Goal: Task Accomplishment & Management: Use online tool/utility

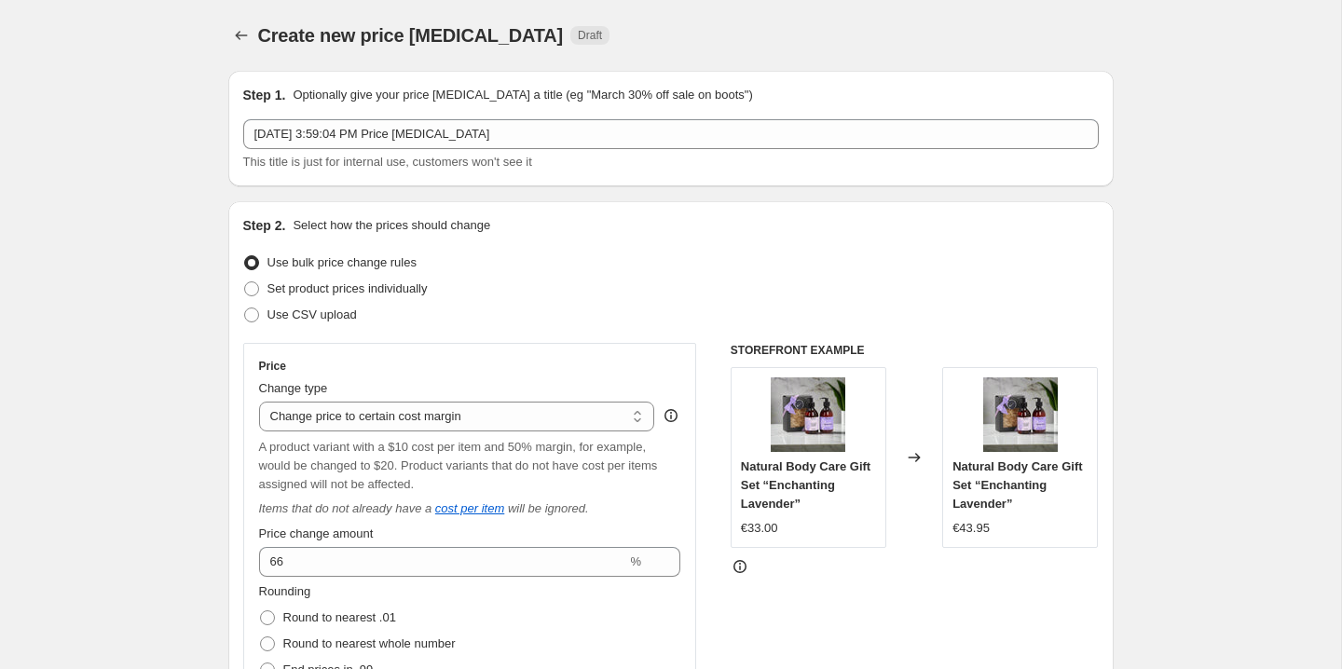
select select "margin"
select select "no_change"
select select "vendor"
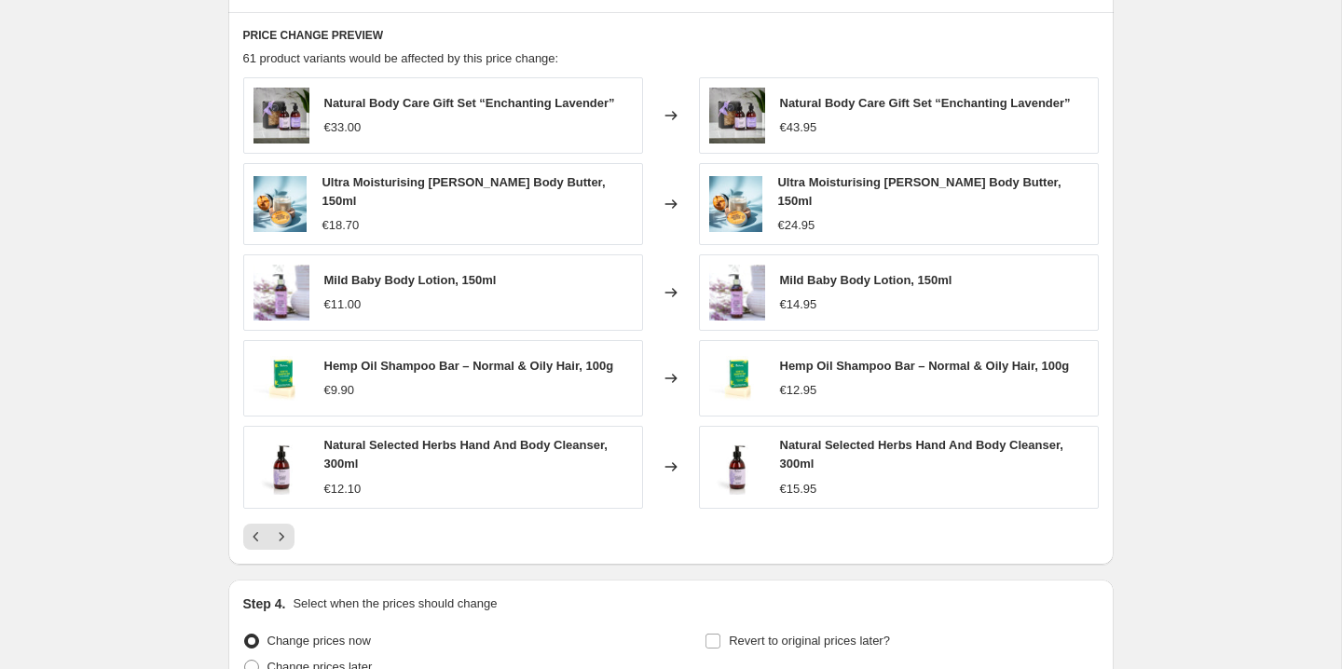
scroll to position [1595, 0]
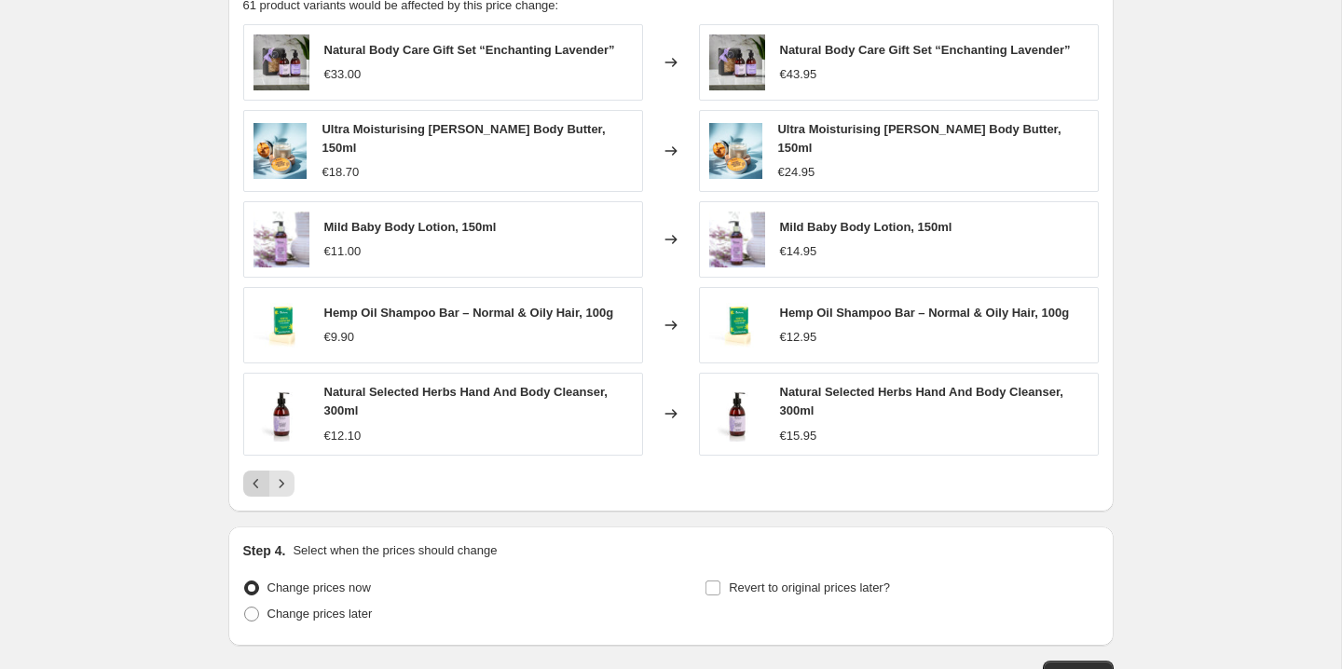
click at [254, 479] on icon "Previous" at bounding box center [256, 483] width 6 height 9
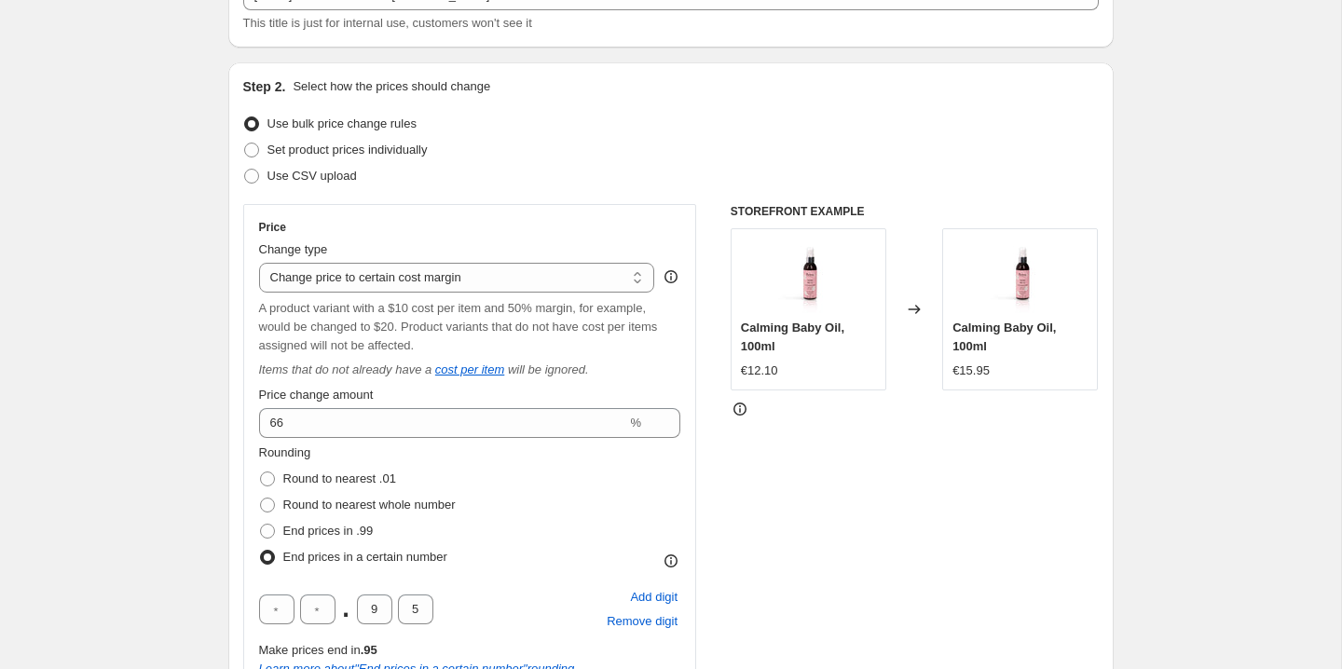
scroll to position [126, 0]
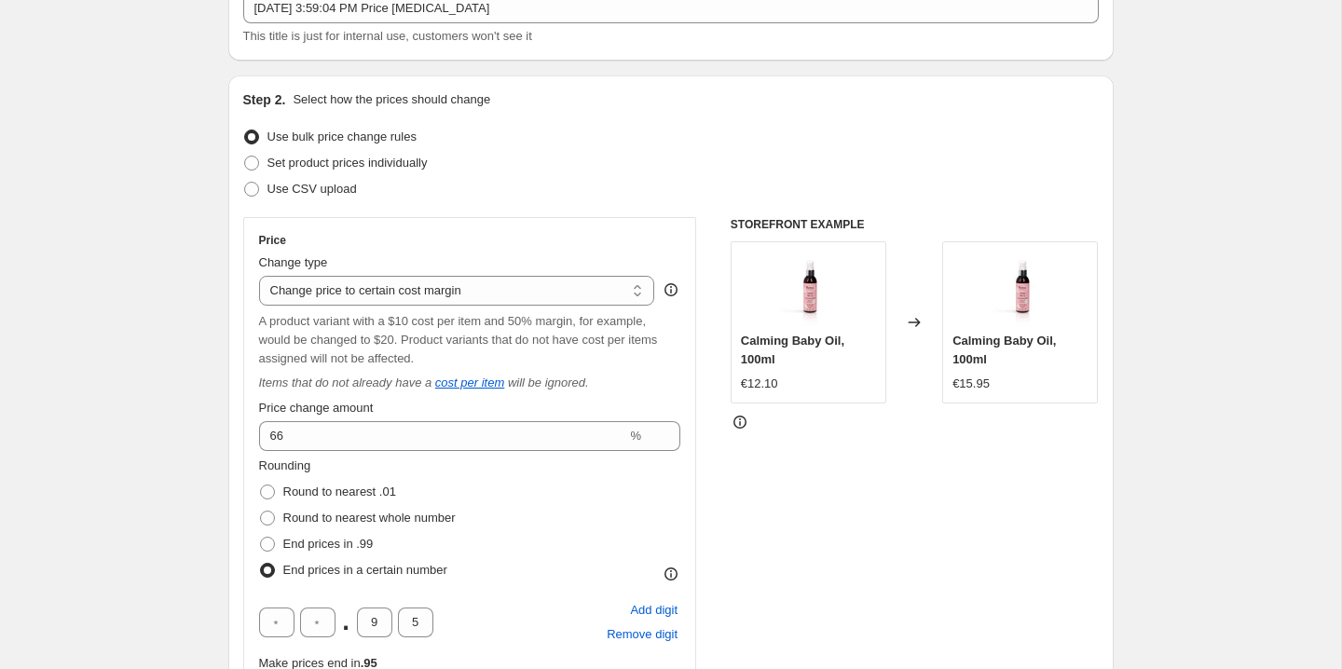
click at [644, 164] on div "Set product prices individually" at bounding box center [671, 163] width 856 height 26
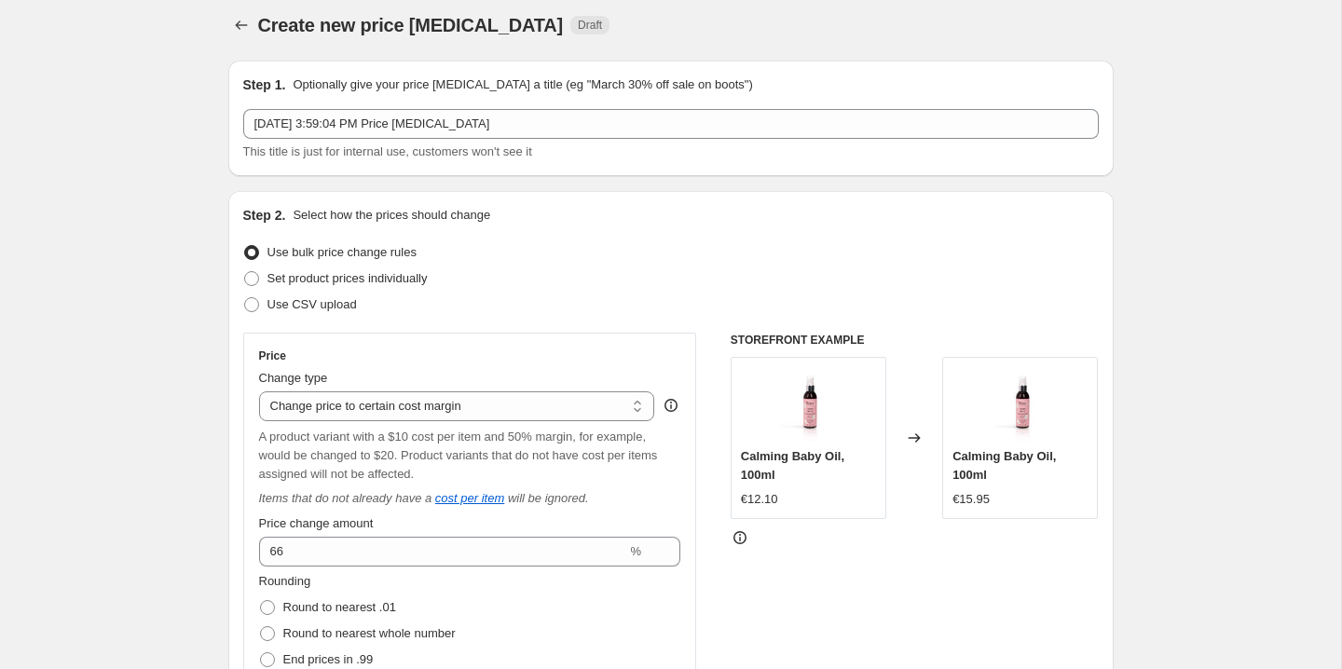
scroll to position [9, 0]
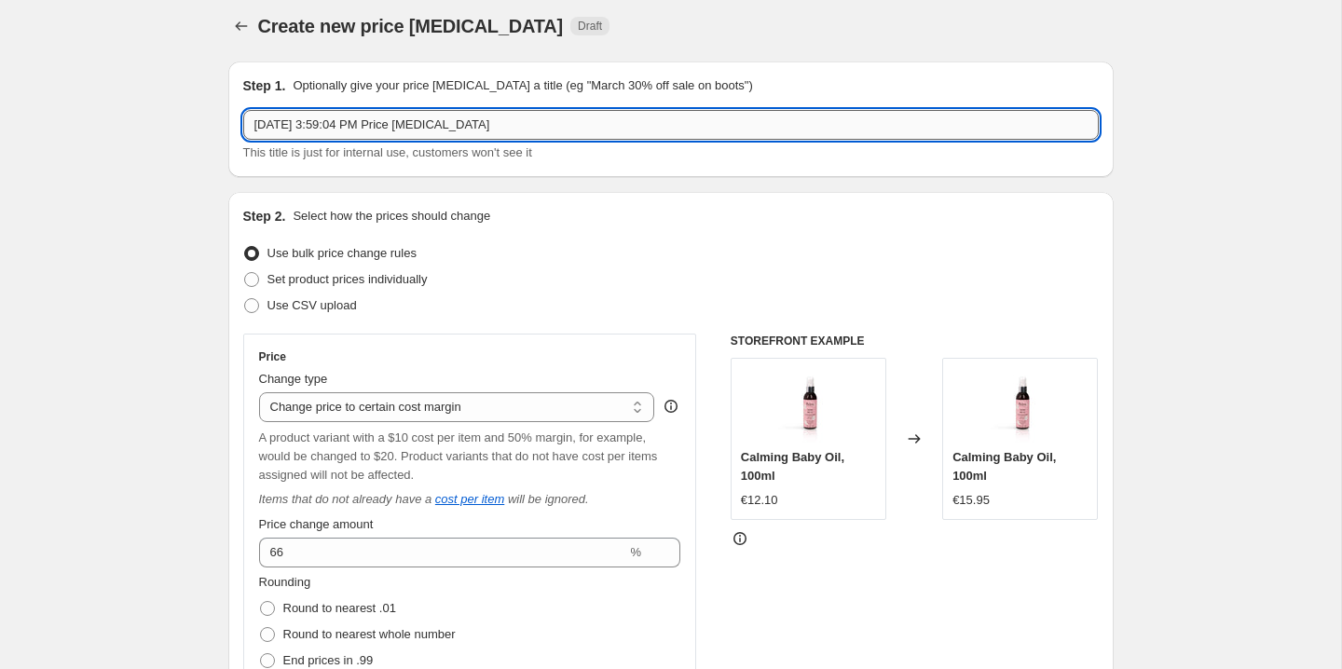
click at [577, 122] on input "[DATE] 3:59:04 PM Price [MEDICAL_DATA]" at bounding box center [671, 125] width 856 height 30
type input "300%"
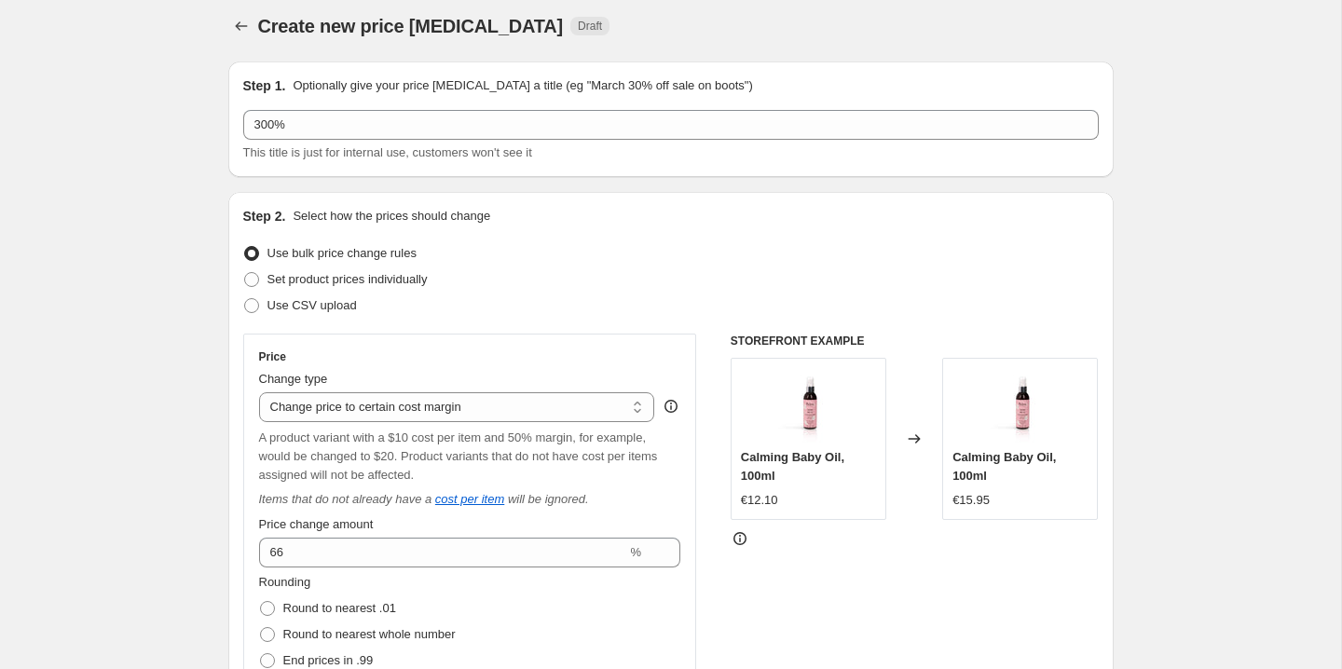
click at [622, 208] on div "Step 2. Select how the prices should change" at bounding box center [671, 216] width 856 height 19
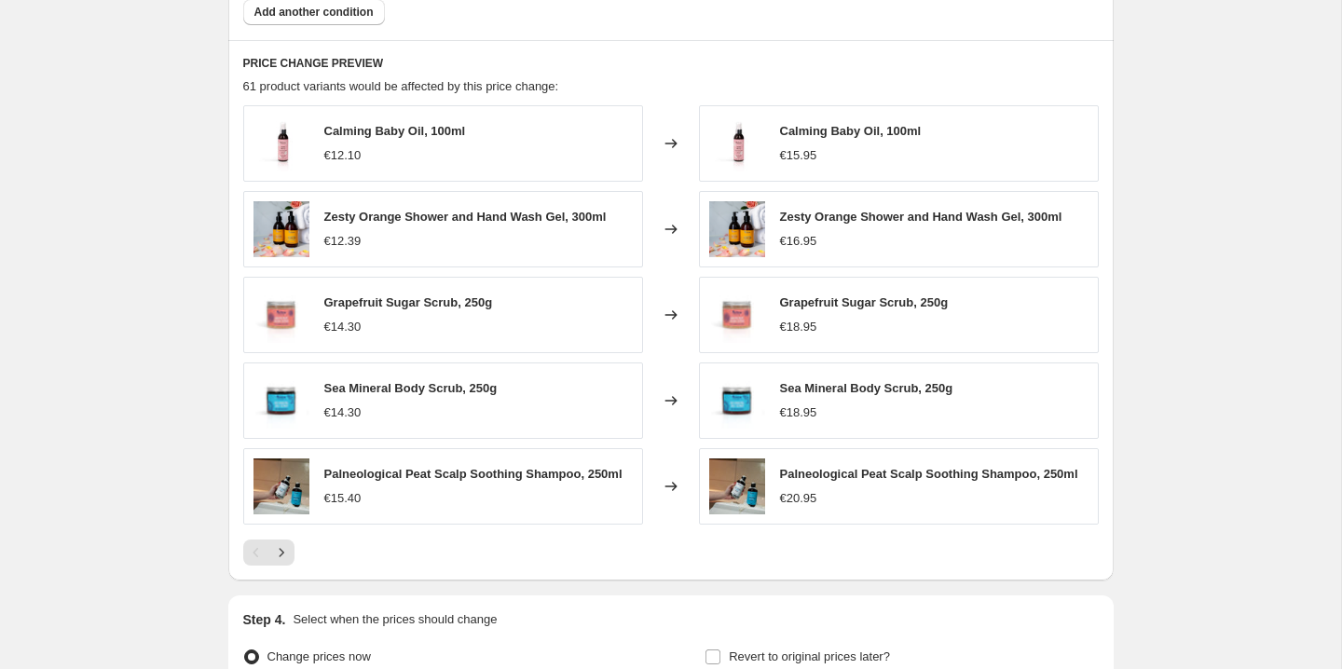
scroll to position [1714, 0]
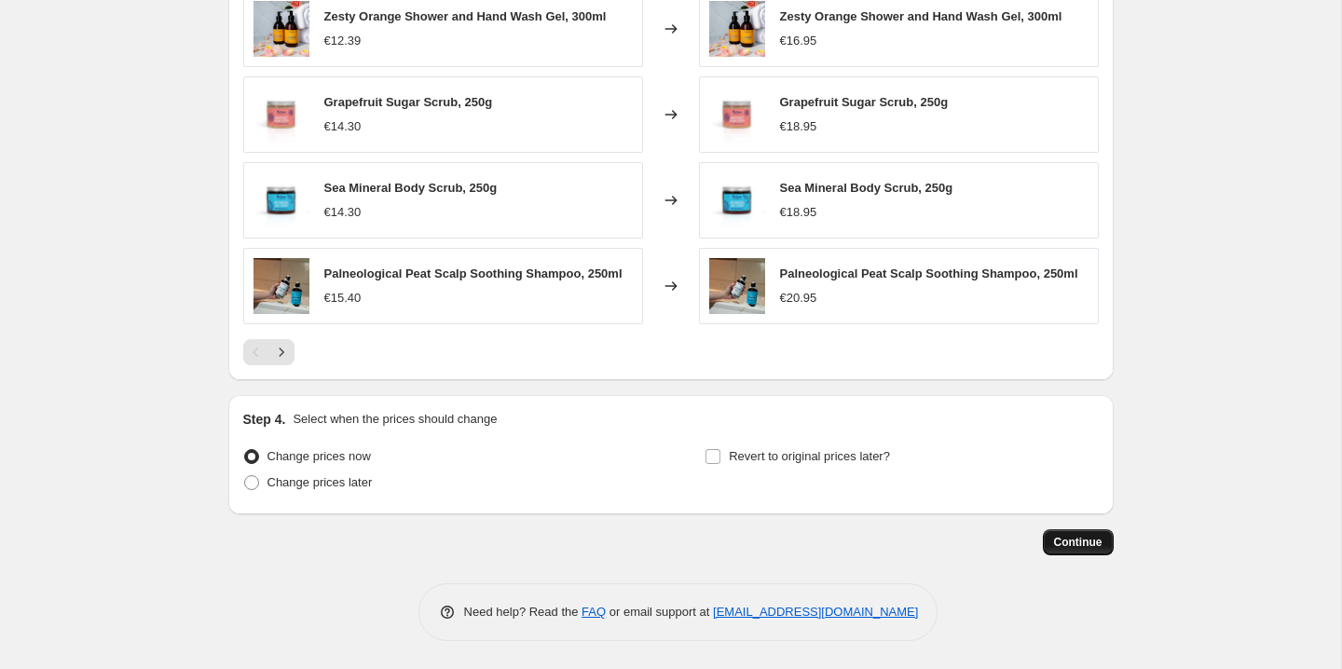
click at [1086, 542] on span "Continue" at bounding box center [1078, 542] width 48 height 15
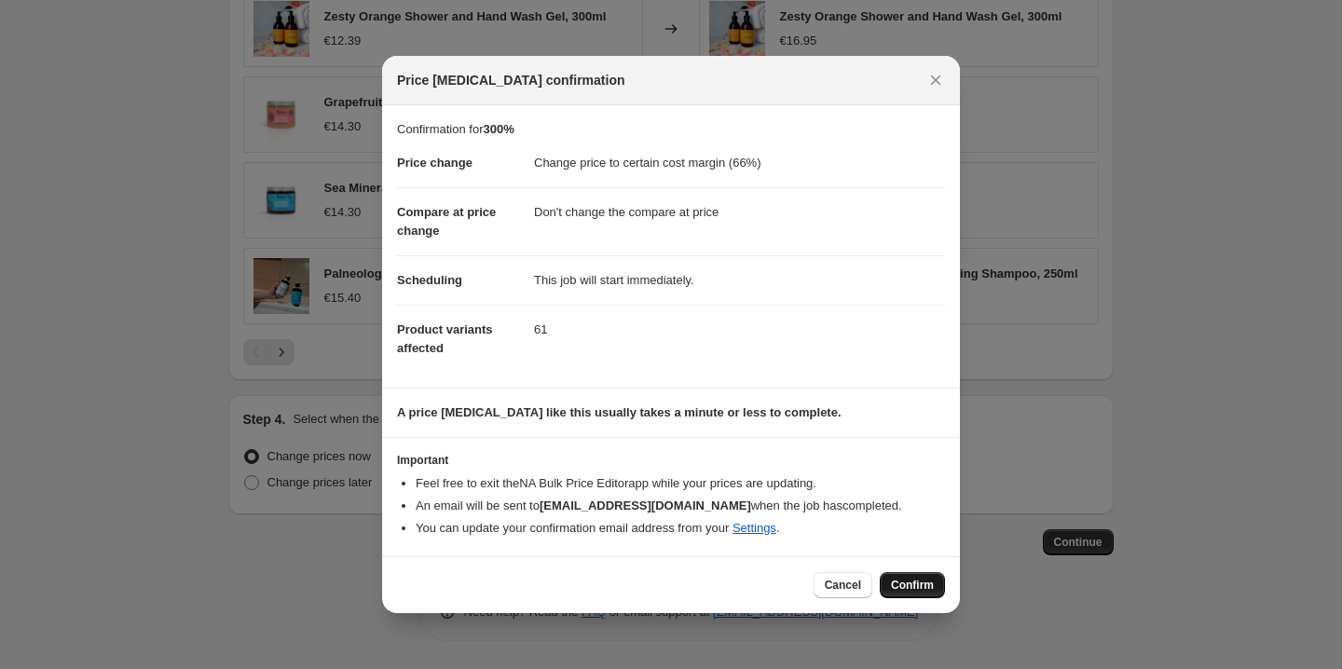
click at [911, 586] on span "Confirm" at bounding box center [912, 585] width 43 height 15
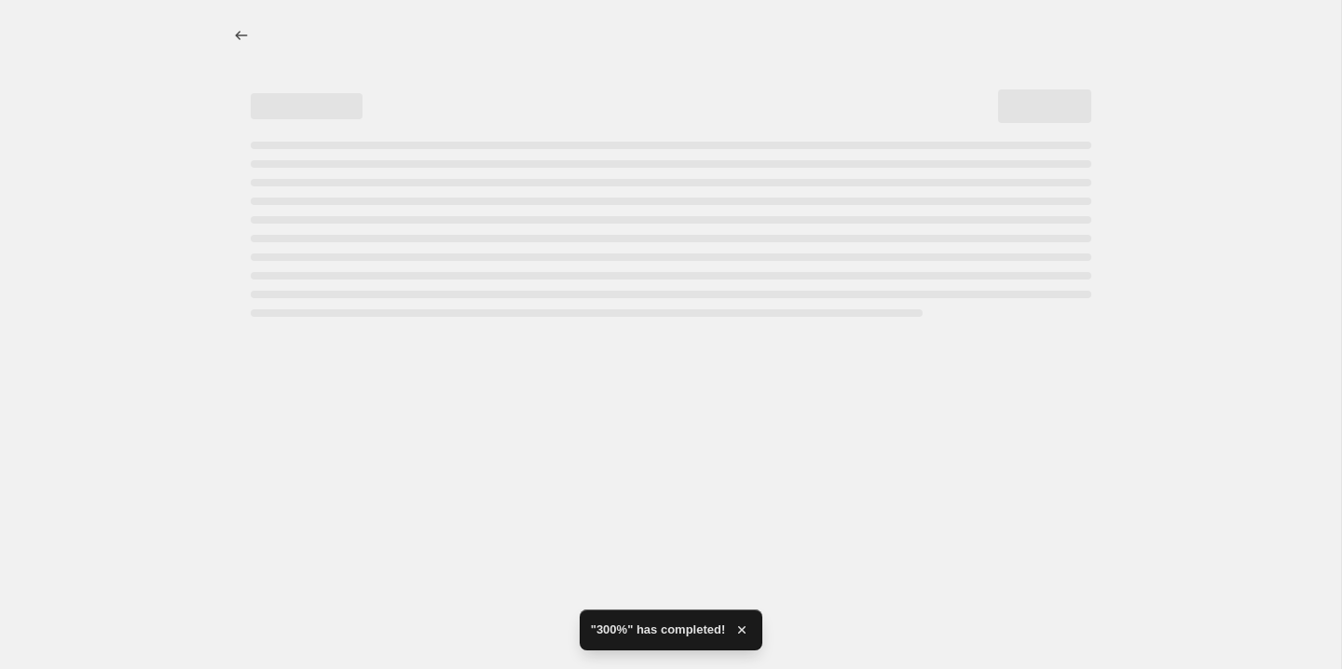
select select "margin"
select select "no_change"
select select "vendor"
